Goal: Task Accomplishment & Management: Complete application form

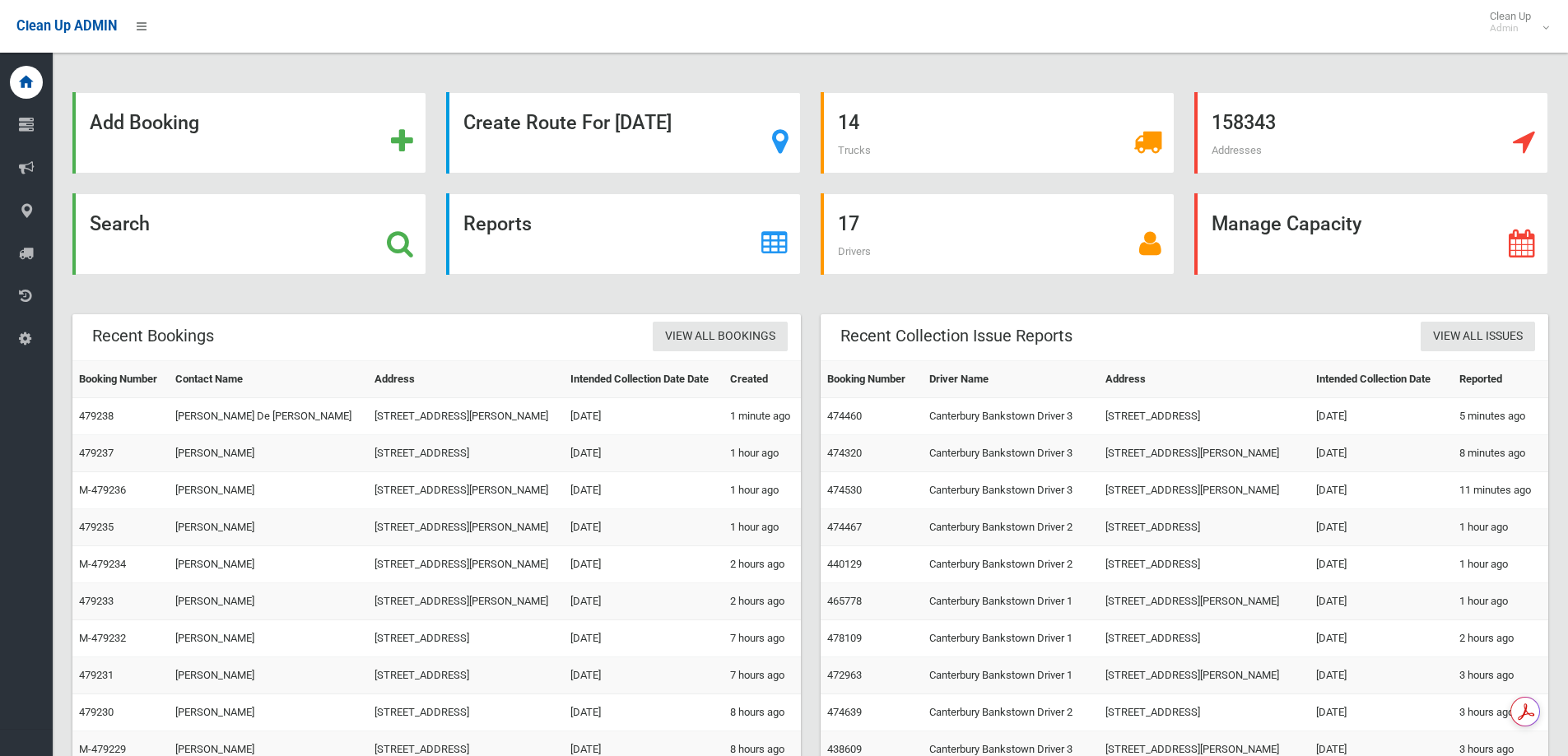
click at [205, 134] on div "Add Booking" at bounding box center [250, 133] width 354 height 81
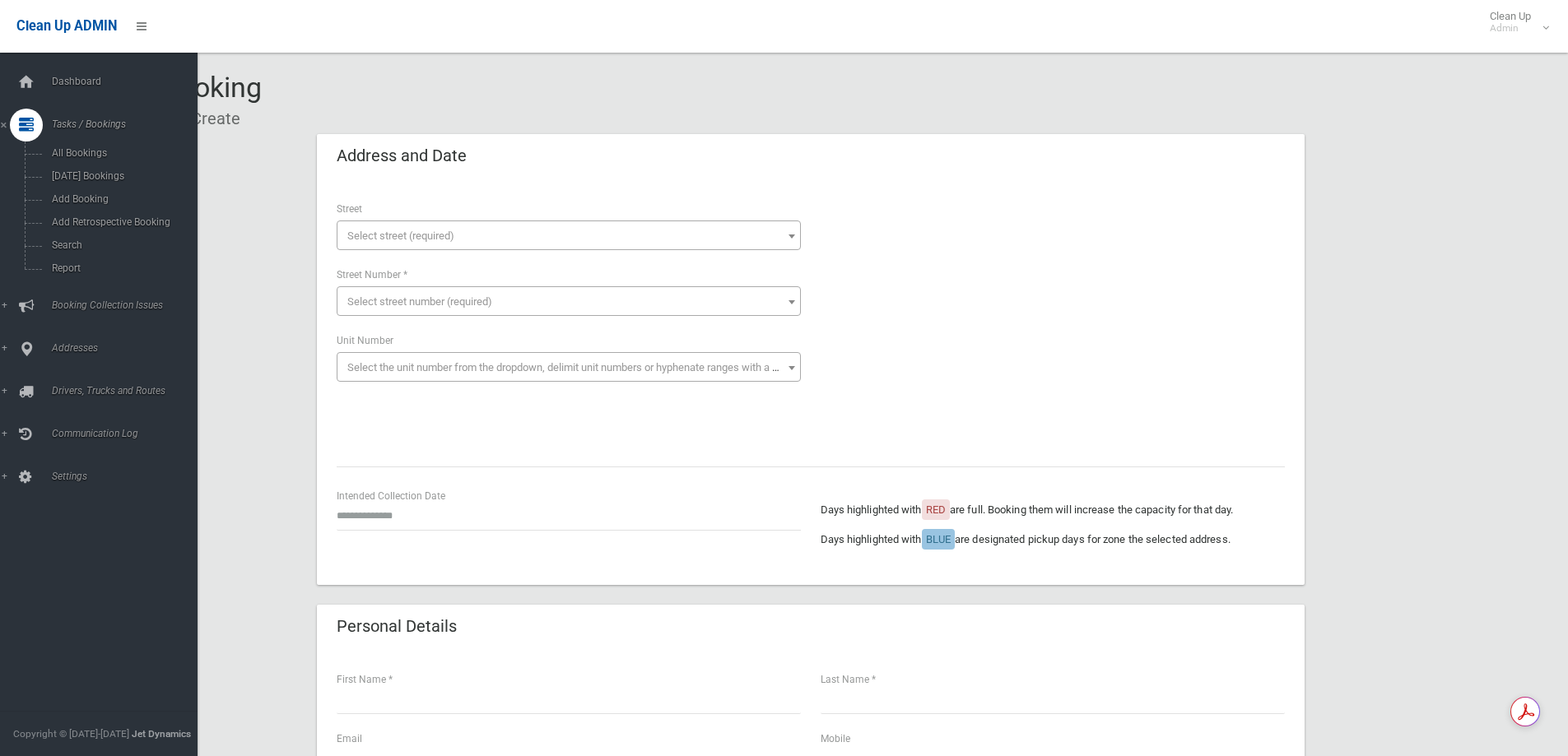
click at [47, 127] on span "Tasks / Bookings" at bounding box center [128, 124] width 163 height 12
click at [32, 126] on icon at bounding box center [27, 125] width 15 height 33
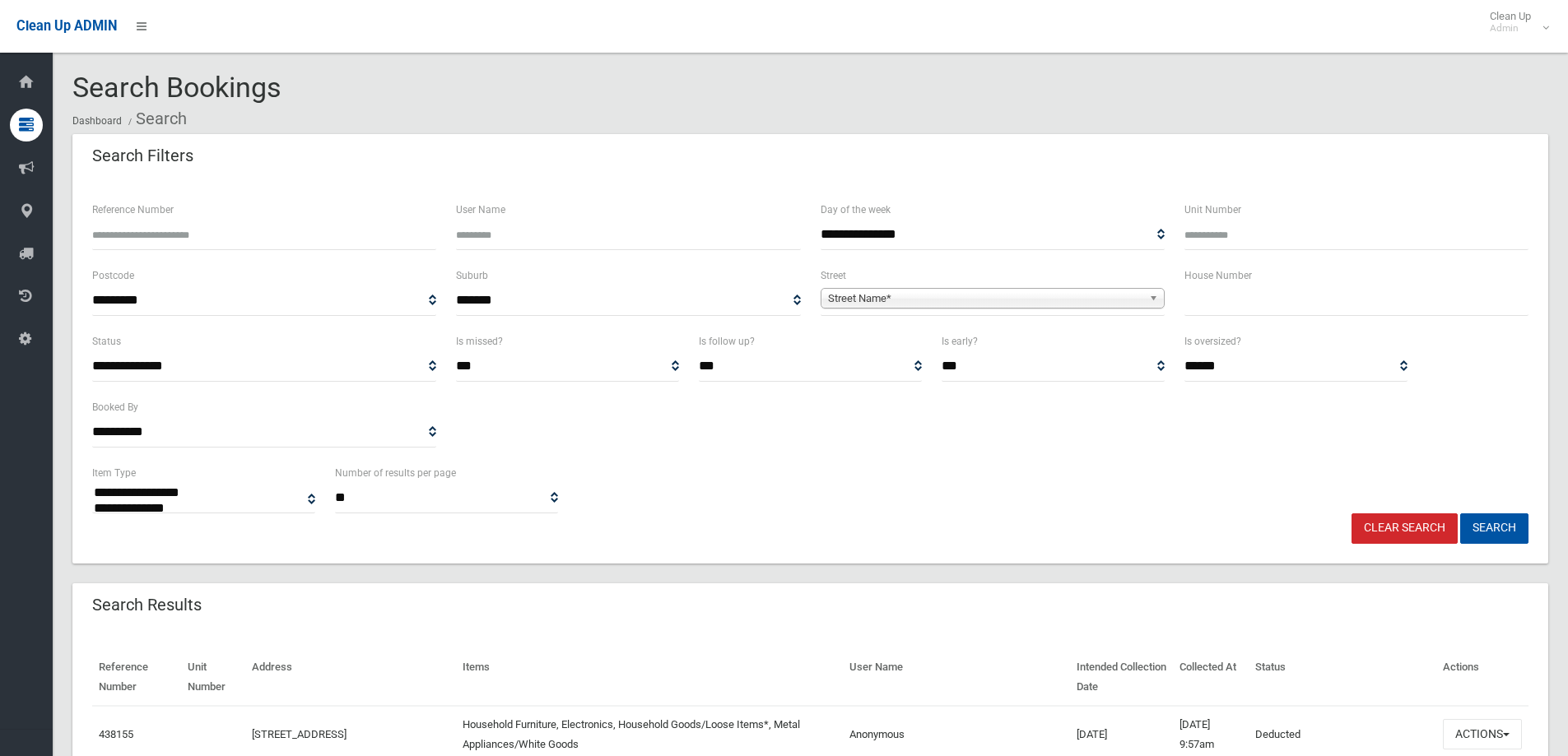
select select
click at [1271, 309] on input "text" at bounding box center [1357, 300] width 345 height 30
type input "***"
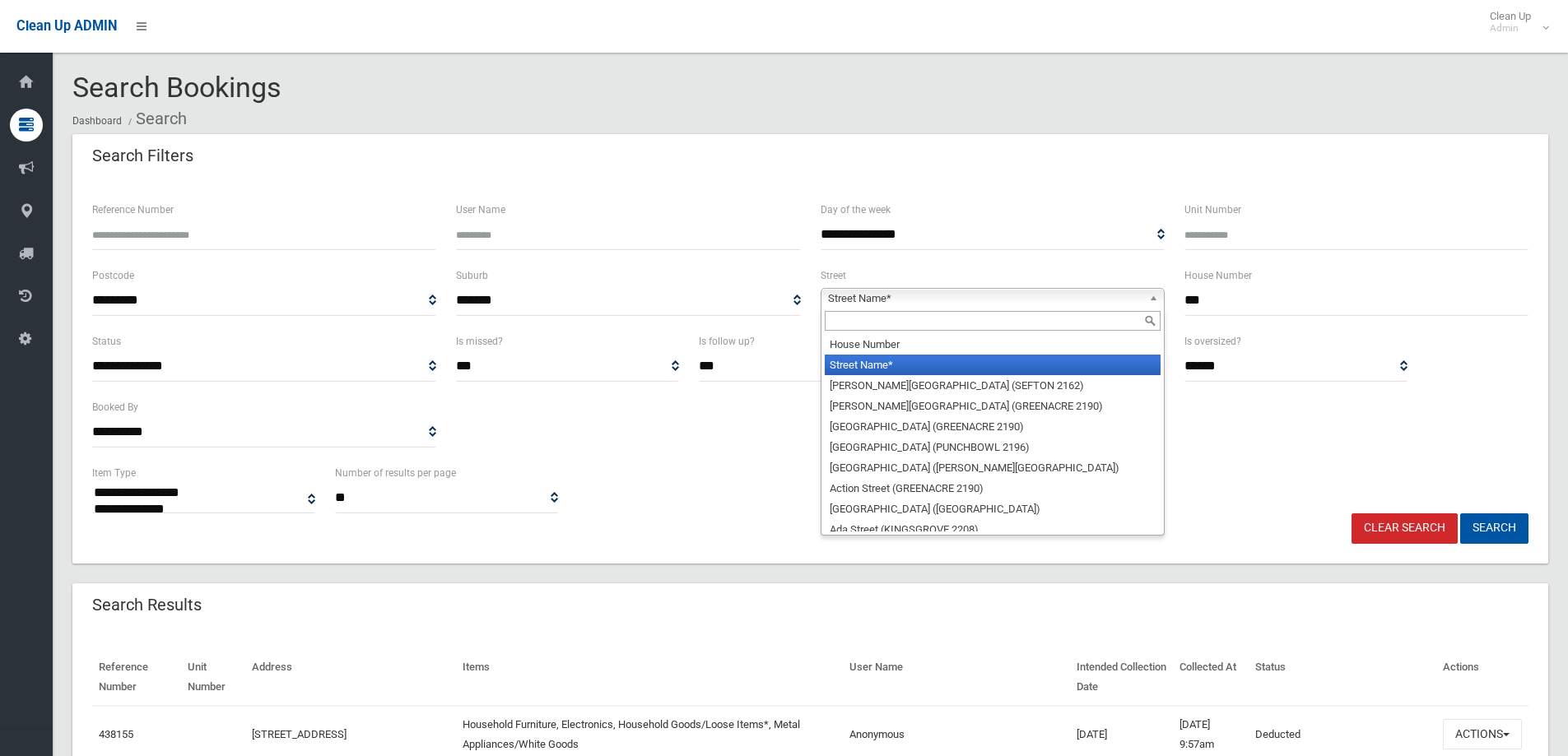
click at [1062, 293] on span "Street Name*" at bounding box center [985, 298] width 314 height 19
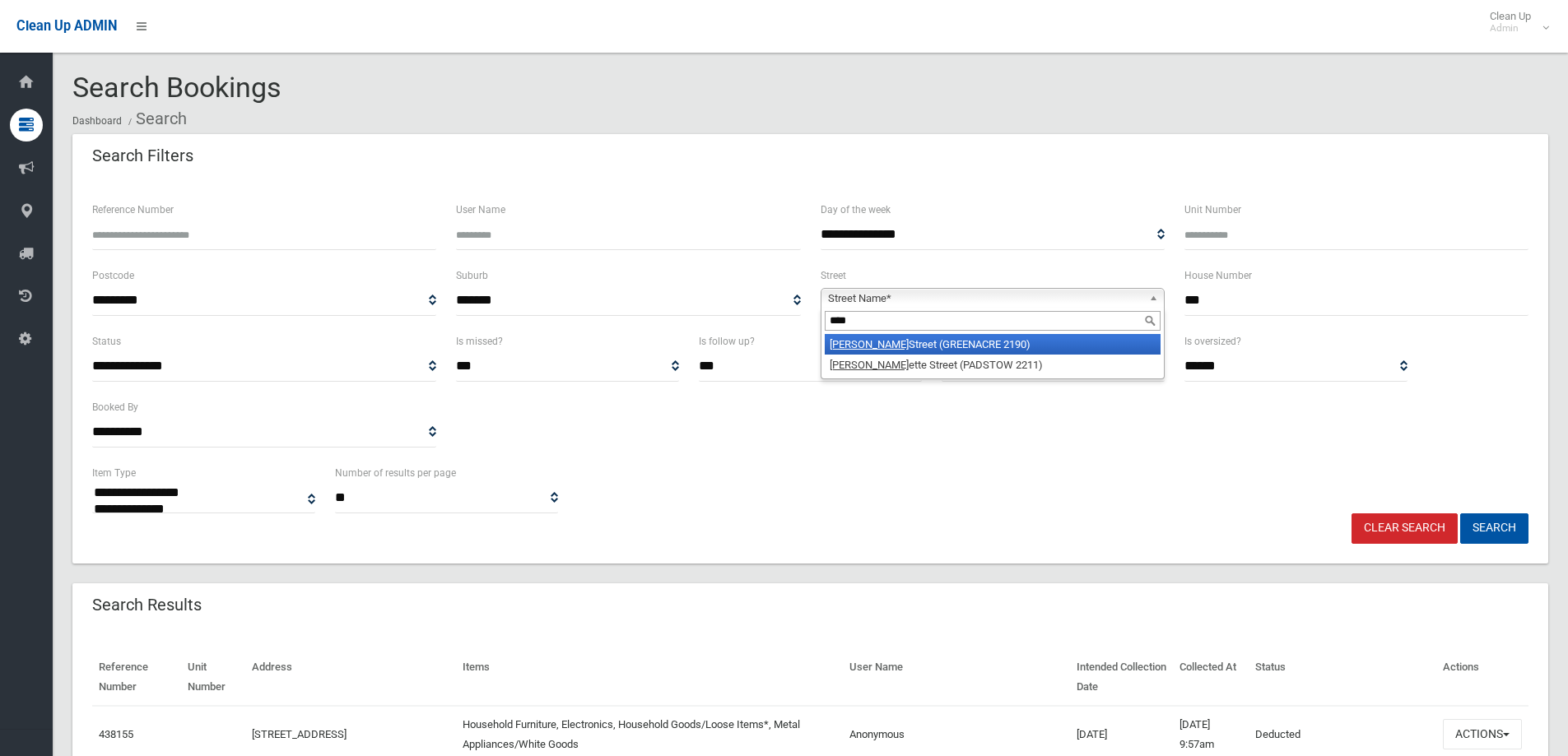
type input "****"
click at [1012, 344] on li "[PERSON_NAME] Street (GREENACRE 2190)" at bounding box center [992, 344] width 336 height 20
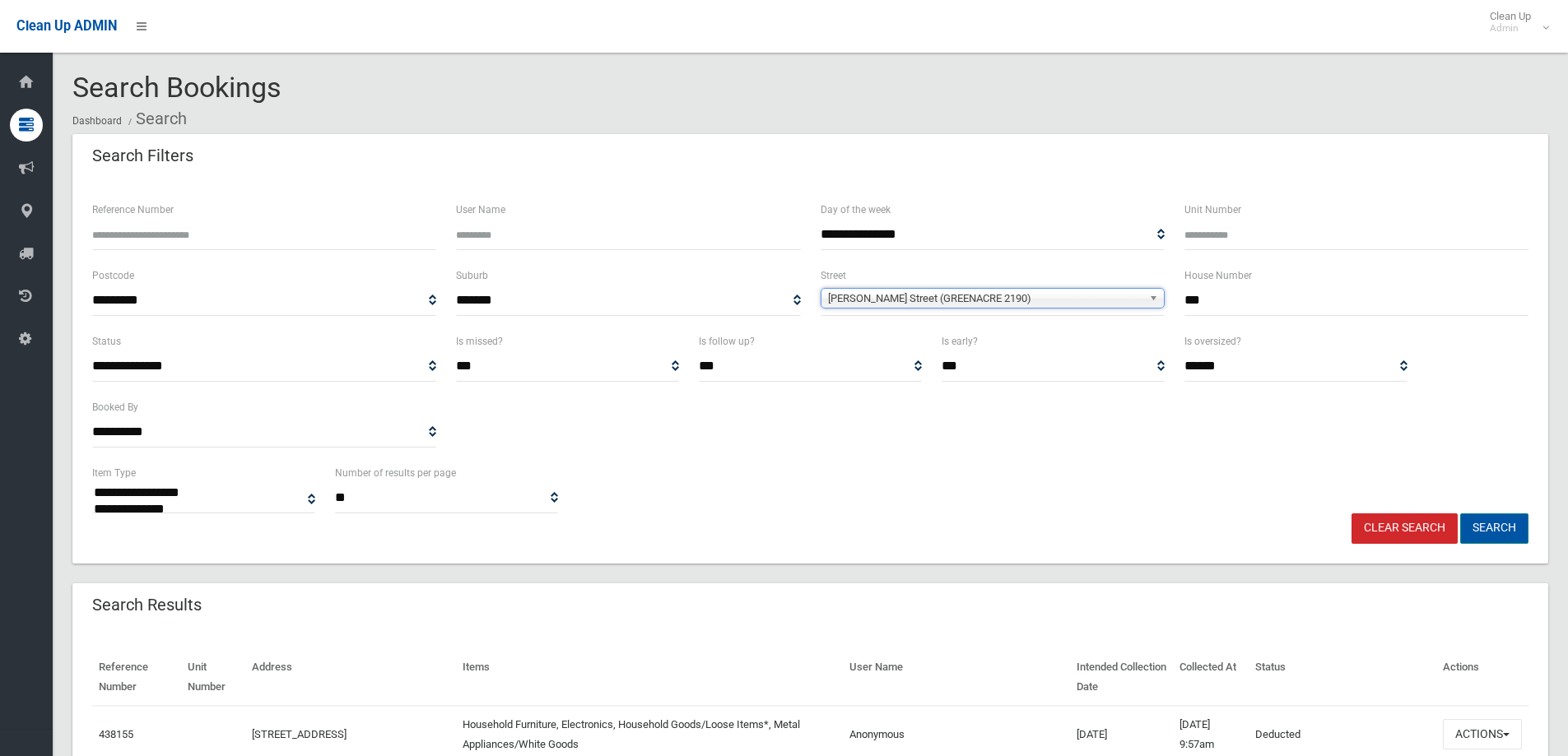
click at [1496, 526] on button "Search" at bounding box center [1494, 529] width 68 height 30
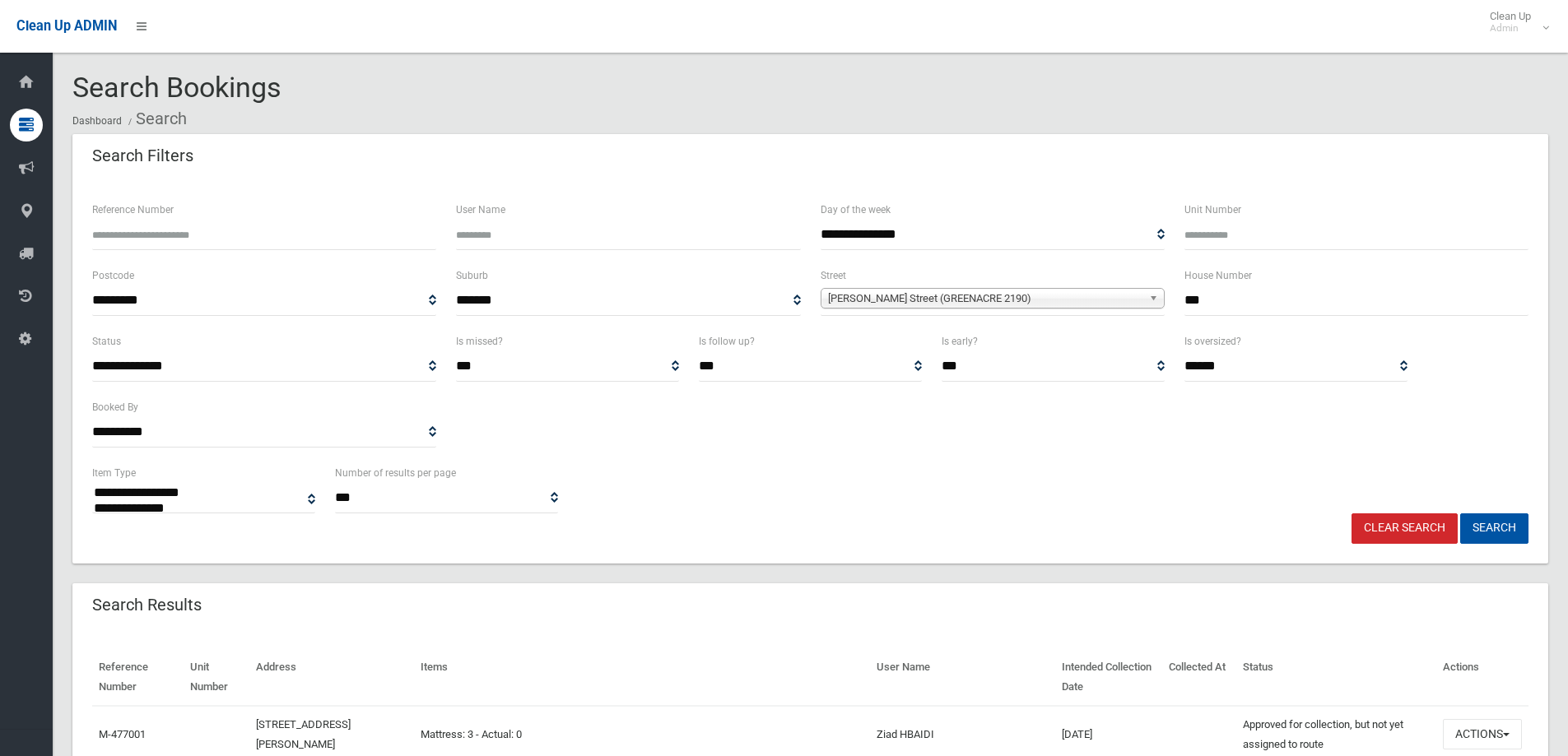
select select
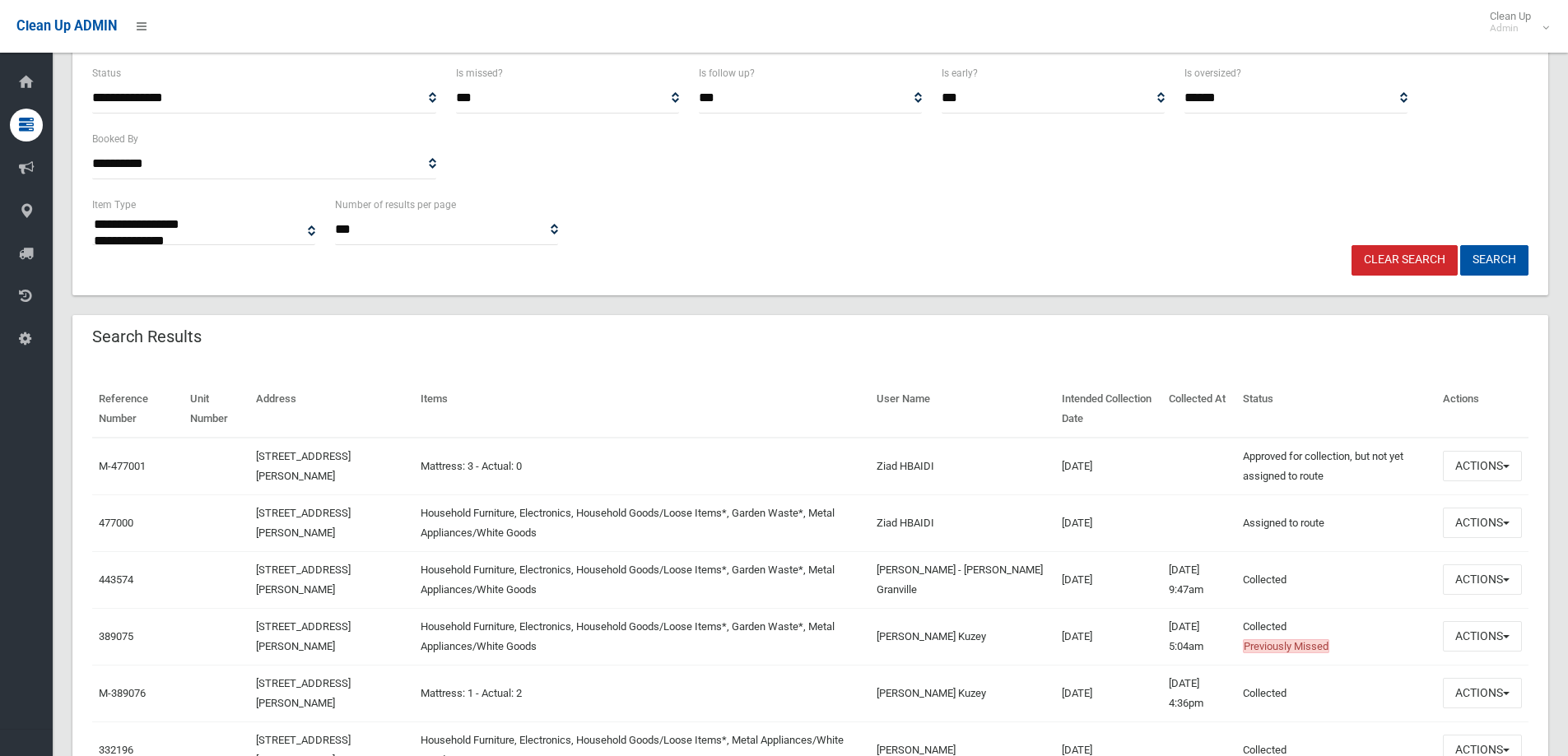
scroll to position [329, 0]
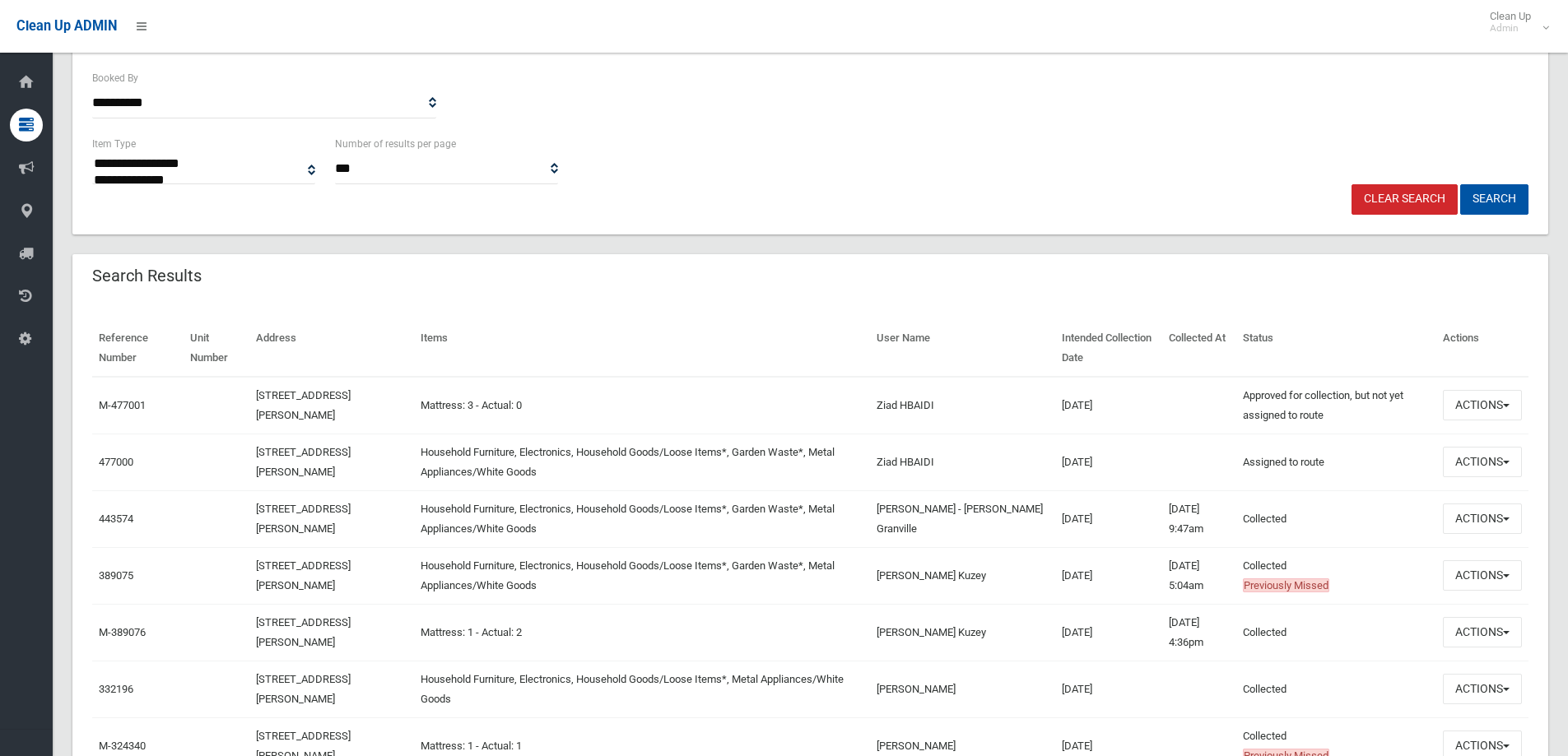
click at [385, 754] on td "14A Jean Street, GREENACRE NSW 2190" at bounding box center [332, 746] width 164 height 57
